Goal: Task Accomplishment & Management: Manage account settings

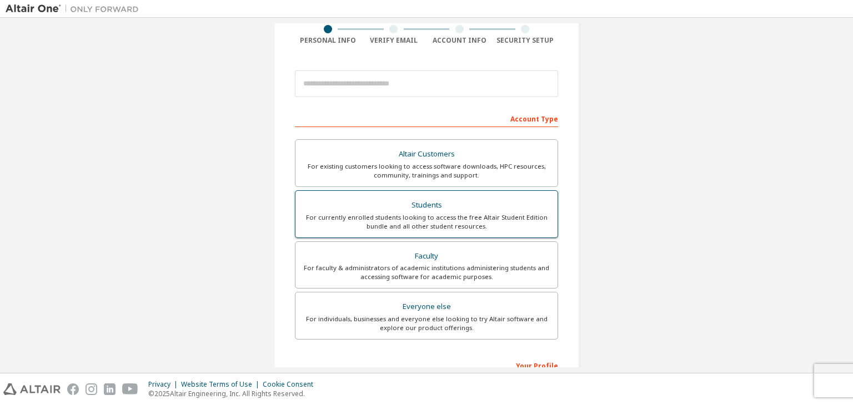
scroll to position [94, 0]
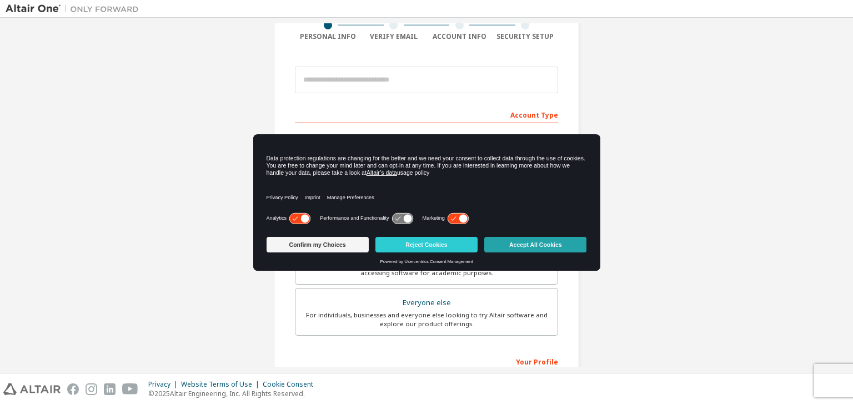
click at [501, 244] on button "Accept All Cookies" at bounding box center [535, 245] width 102 height 16
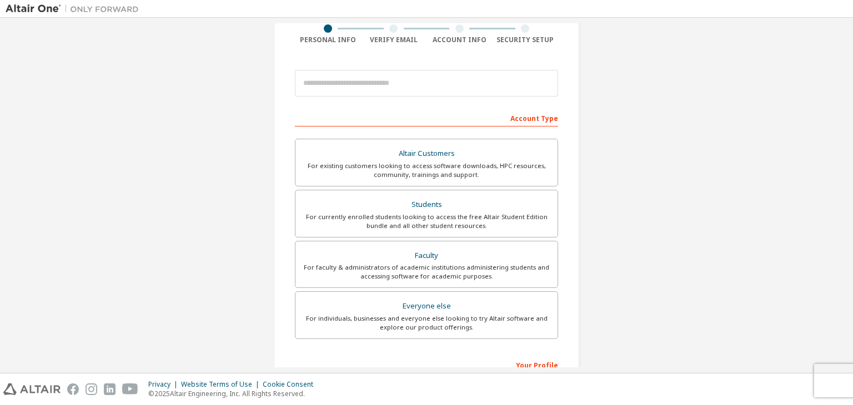
scroll to position [89, 0]
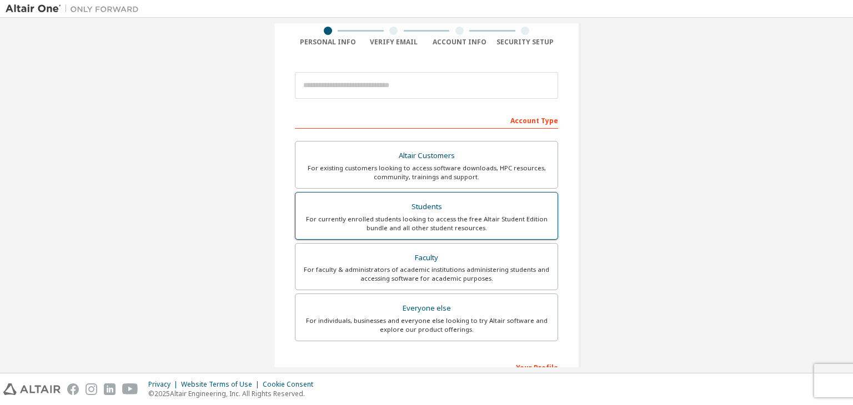
click at [448, 226] on div "For currently enrolled students looking to access the free Altair Student Editi…" at bounding box center [426, 224] width 249 height 18
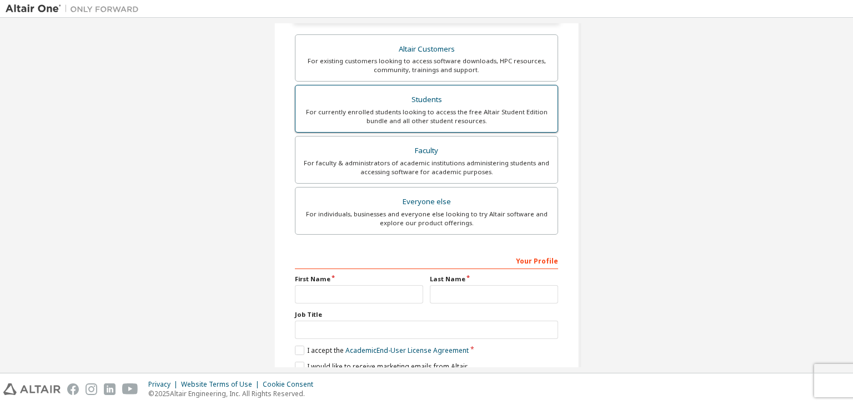
scroll to position [242, 0]
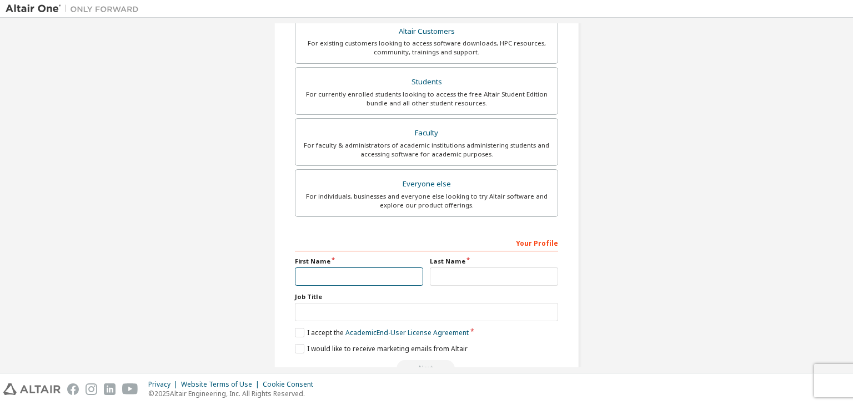
click at [389, 278] on input "text" at bounding box center [359, 277] width 128 height 18
type input "*********"
drag, startPoint x: 455, startPoint y: 260, endPoint x: 446, endPoint y: 271, distance: 14.6
click at [446, 271] on div "Last Name" at bounding box center [493, 271] width 135 height 29
click at [446, 271] on input "text" at bounding box center [494, 277] width 128 height 18
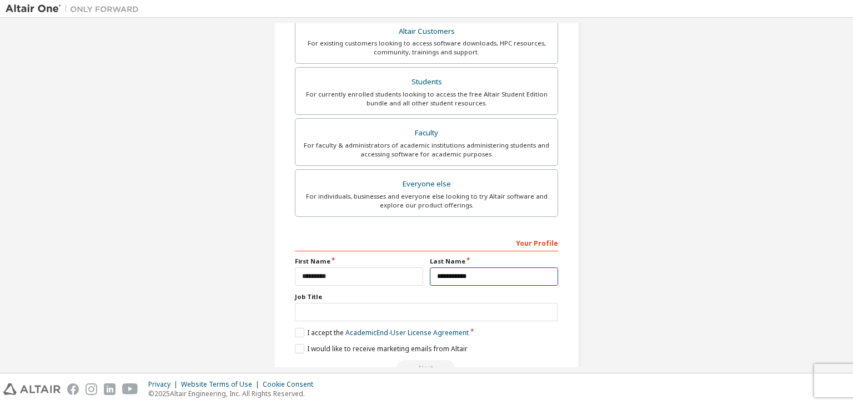
type input "**********"
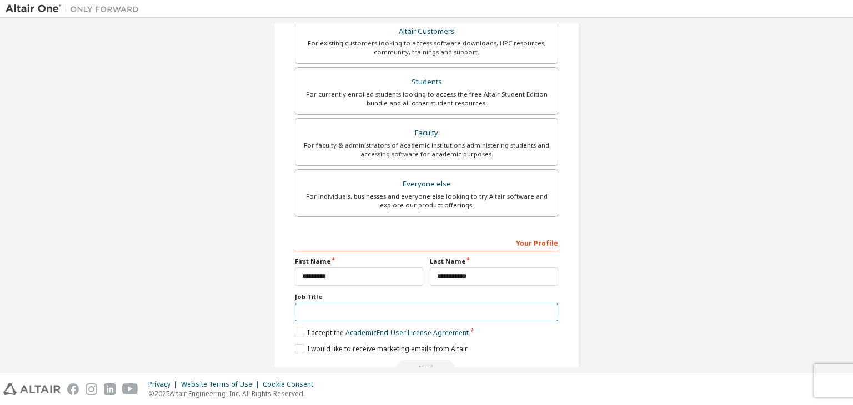
click at [399, 313] on input "text" at bounding box center [426, 312] width 263 height 18
type input "*******"
click at [304, 329] on label "I accept the Academic End-User License Agreement" at bounding box center [382, 332] width 174 height 9
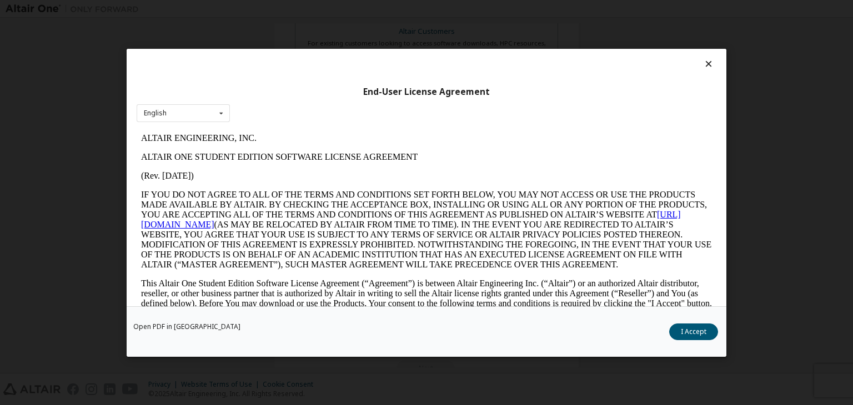
scroll to position [0, 0]
click at [698, 327] on button "I Accept" at bounding box center [693, 332] width 49 height 17
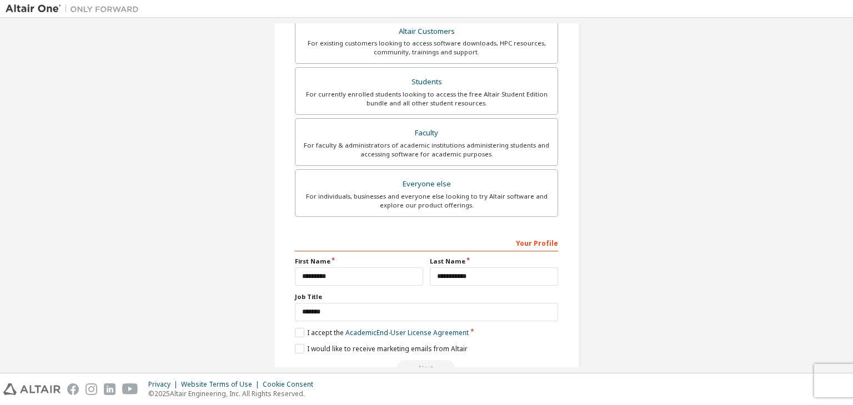
scroll to position [270, 0]
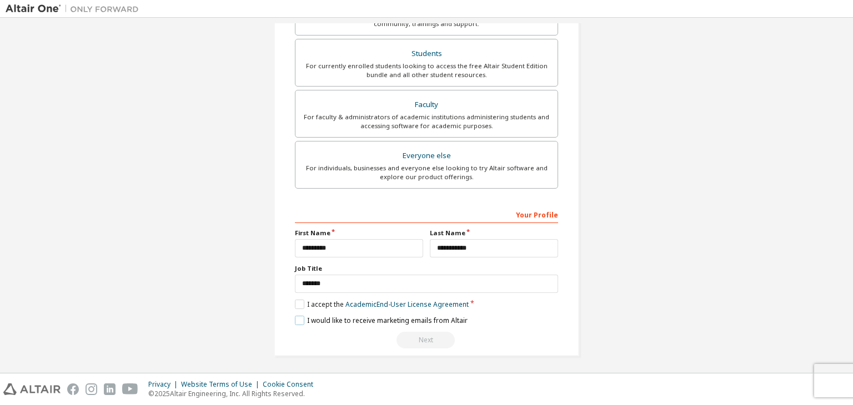
click at [296, 321] on label "I would like to receive marketing emails from Altair" at bounding box center [381, 320] width 173 height 9
click at [426, 339] on div "Next" at bounding box center [426, 340] width 263 height 17
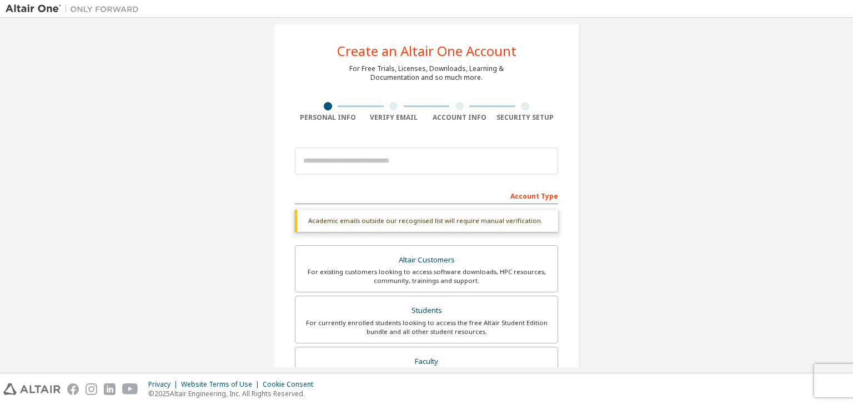
scroll to position [13, 0]
click at [382, 166] on input "email" at bounding box center [426, 161] width 263 height 27
type input "*"
type input "**********"
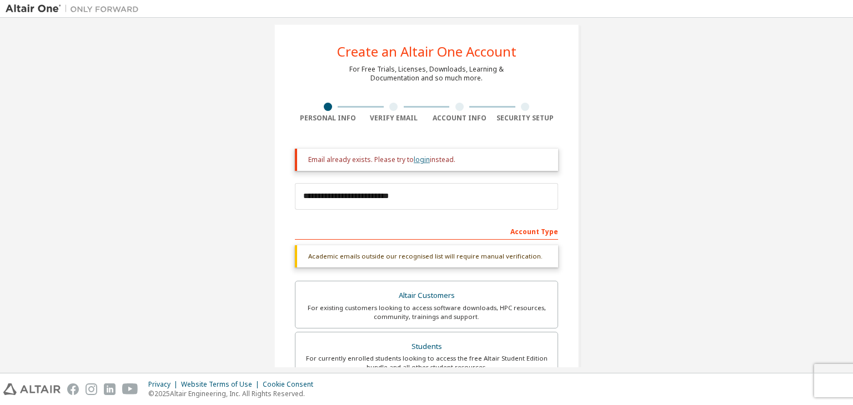
click at [419, 157] on link "login" at bounding box center [422, 159] width 16 height 9
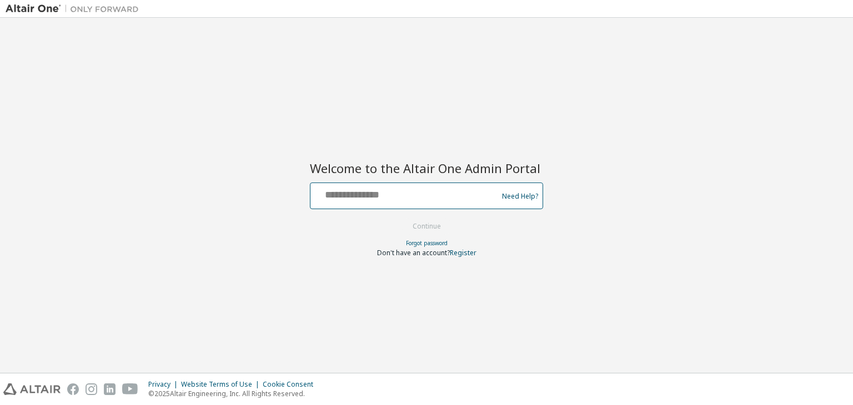
click at [387, 198] on input "text" at bounding box center [406, 193] width 182 height 16
type input "**********"
click at [440, 226] on button "Continue" at bounding box center [427, 226] width 52 height 17
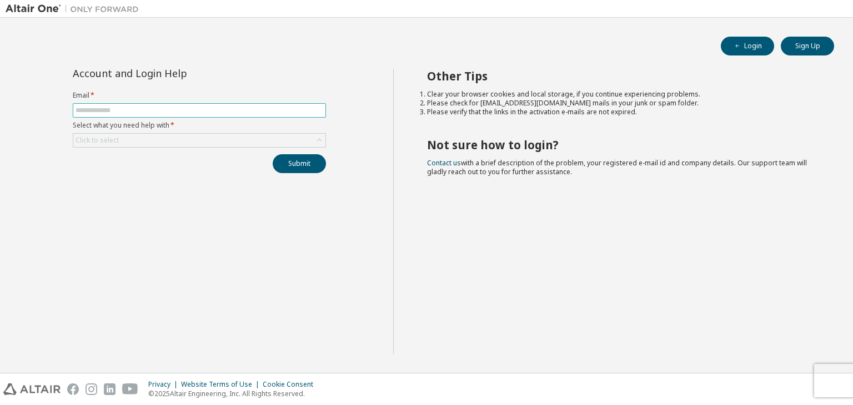
click at [219, 112] on input "text" at bounding box center [199, 110] width 248 height 9
type input "**********"
click at [149, 137] on div "Click to select" at bounding box center [199, 140] width 252 height 13
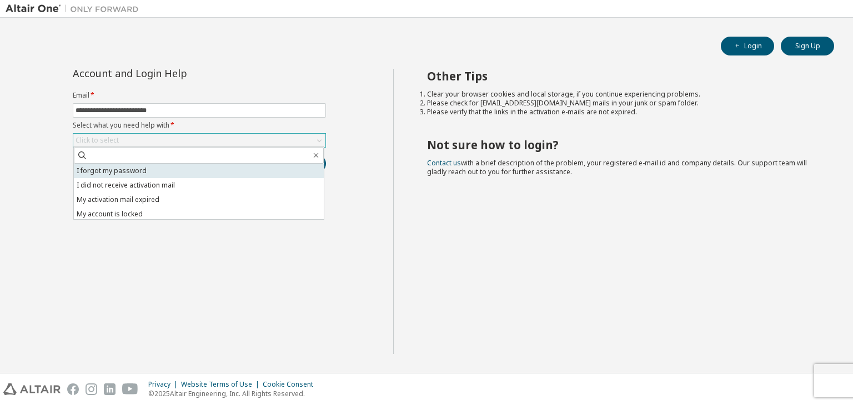
click at [132, 172] on li "I forgot my password" at bounding box center [199, 171] width 250 height 14
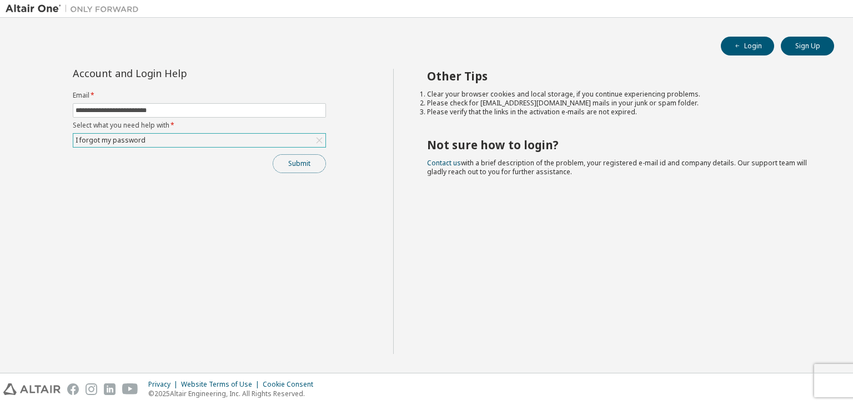
click at [302, 164] on button "Submit" at bounding box center [299, 163] width 53 height 19
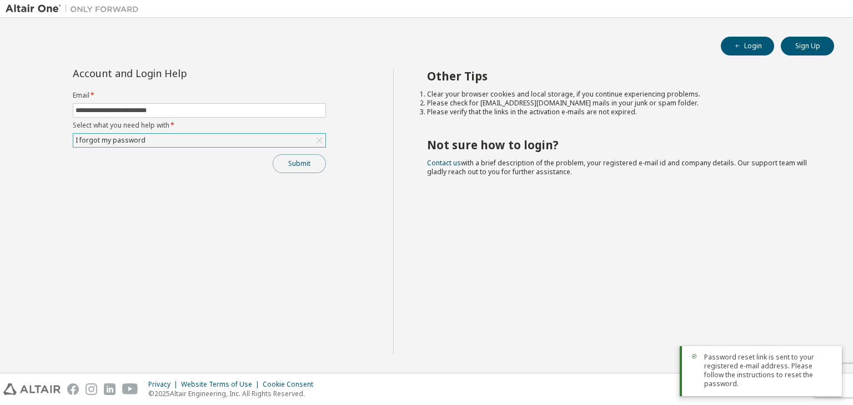
click at [302, 157] on button "Submit" at bounding box center [299, 163] width 53 height 19
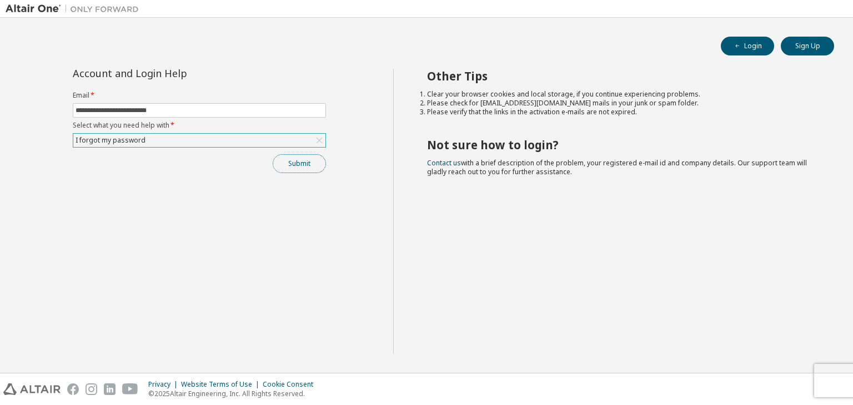
click at [295, 163] on button "Submit" at bounding box center [299, 163] width 53 height 19
click at [764, 50] on button "Login" at bounding box center [747, 46] width 53 height 19
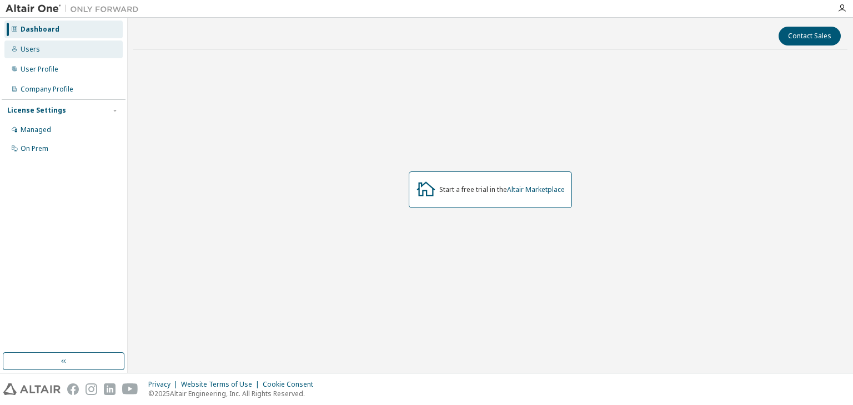
click at [46, 55] on div "Users" at bounding box center [63, 50] width 118 height 18
